Goal: Information Seeking & Learning: Learn about a topic

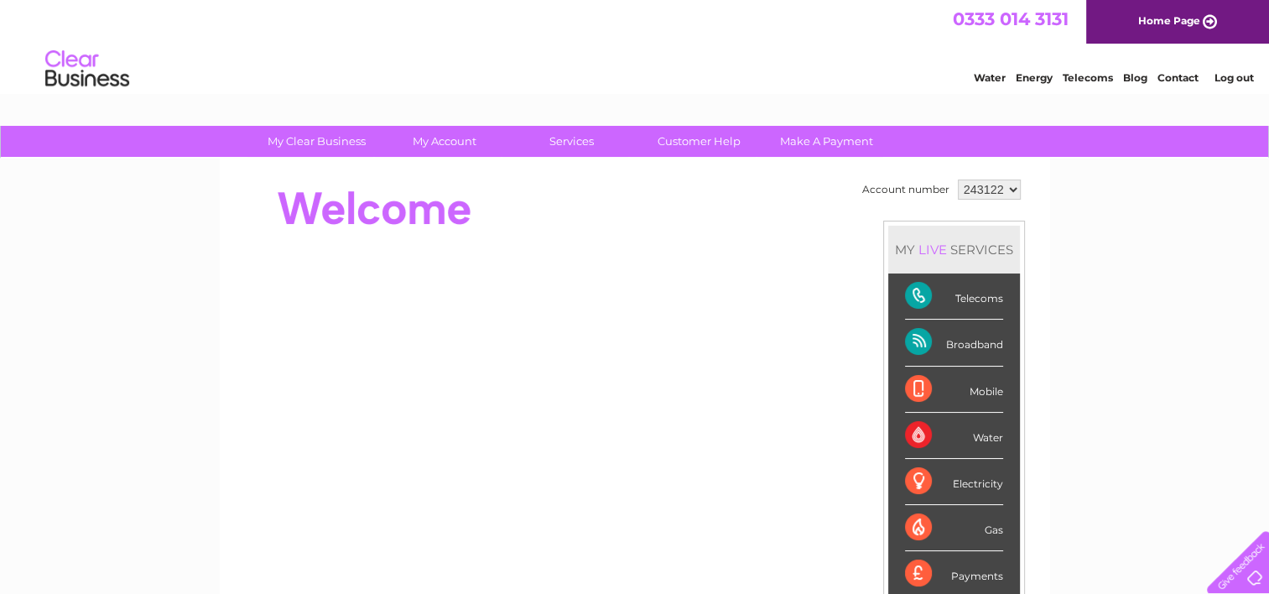
click at [1012, 191] on select "243122 332147" at bounding box center [989, 190] width 63 height 20
select select "332147"
click at [958, 180] on select "243122 332147" at bounding box center [989, 190] width 63 height 20
click at [693, 144] on link "Customer Help" at bounding box center [699, 141] width 138 height 31
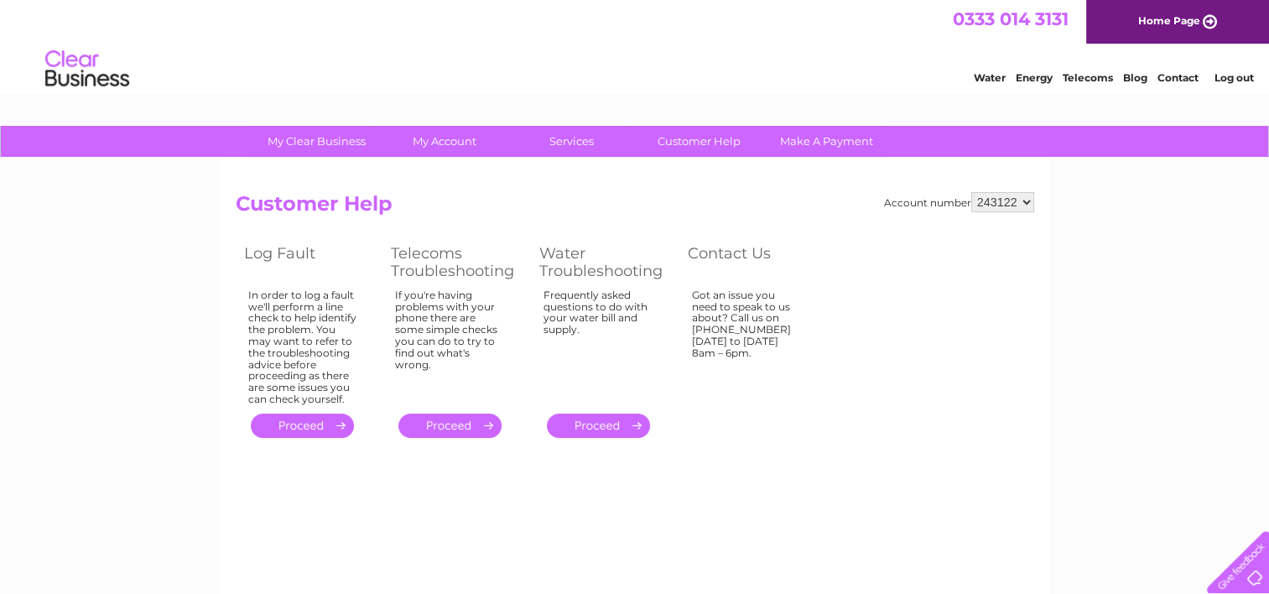
click at [1027, 201] on select "243122 332147" at bounding box center [1002, 202] width 63 height 20
select select "332147"
click at [971, 192] on select "243122 332147" at bounding box center [1002, 202] width 63 height 20
click at [1087, 80] on link "Telecoms" at bounding box center [1088, 77] width 50 height 13
